Goal: Check status: Check status

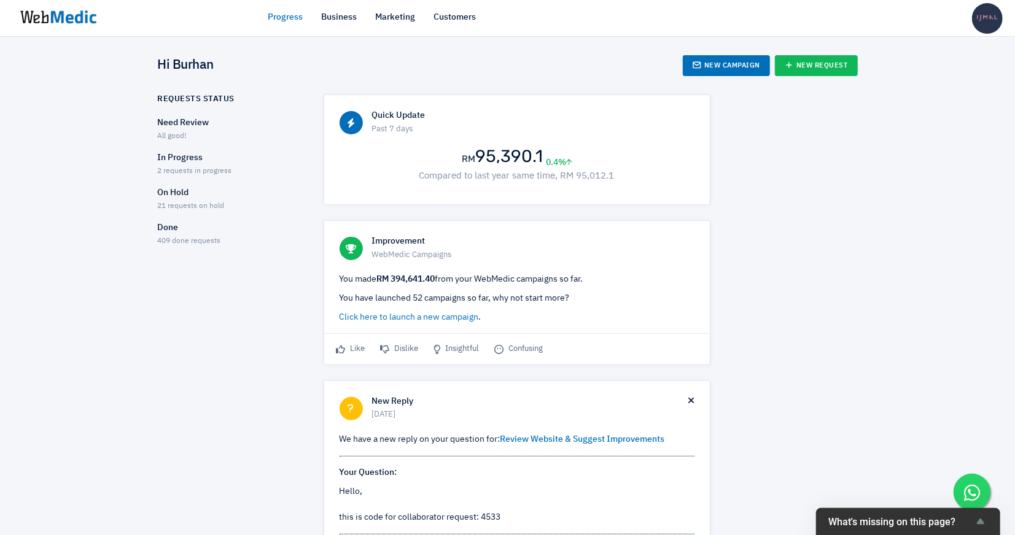
click at [212, 176] on div "In Progress 2 requests in progress" at bounding box center [230, 165] width 144 height 26
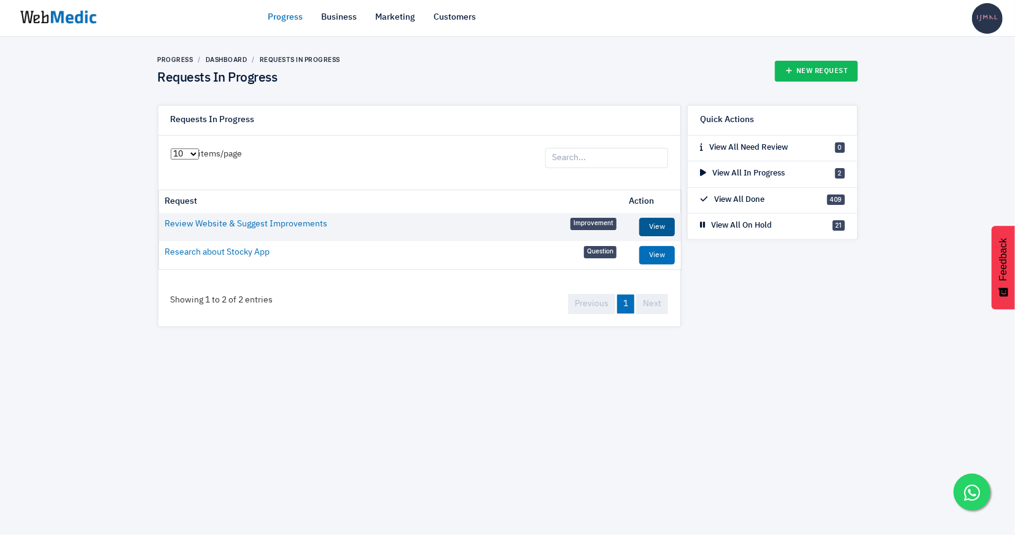
click at [655, 225] on link "View" at bounding box center [657, 227] width 36 height 18
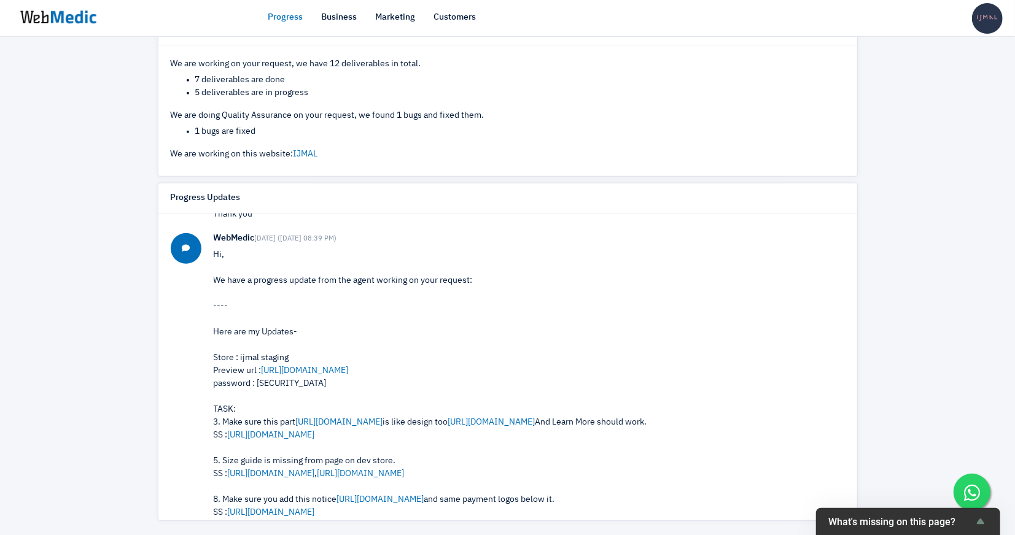
scroll to position [1572, 0]
click at [349, 365] on link "https://ijmal-staging.myshopify.com/products/adeena-strap" at bounding box center [305, 369] width 87 height 9
